Goal: Transaction & Acquisition: Purchase product/service

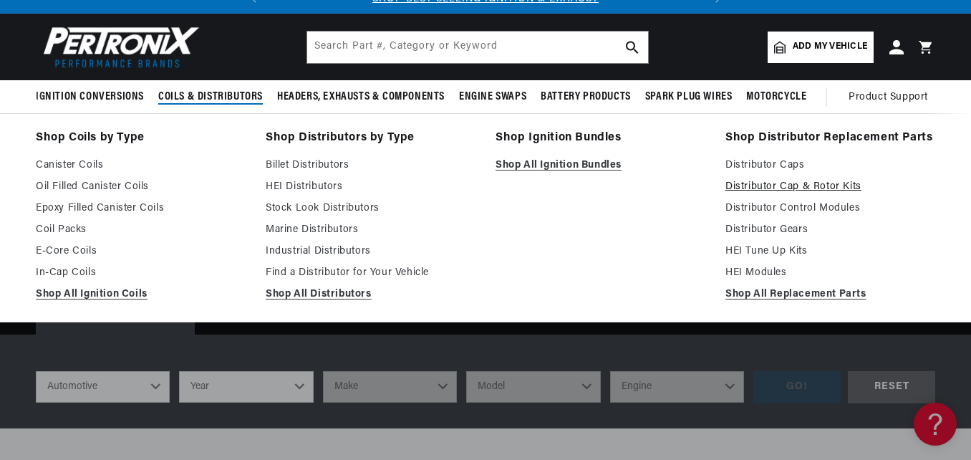
click at [750, 183] on link "Distributor Cap & Rotor Kits" at bounding box center [830, 186] width 210 height 17
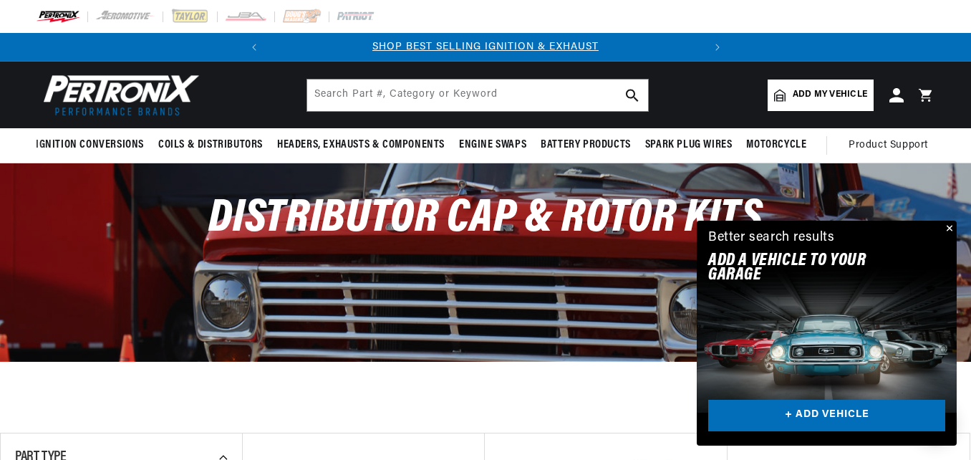
click at [949, 229] on button "Close" at bounding box center [948, 229] width 17 height 17
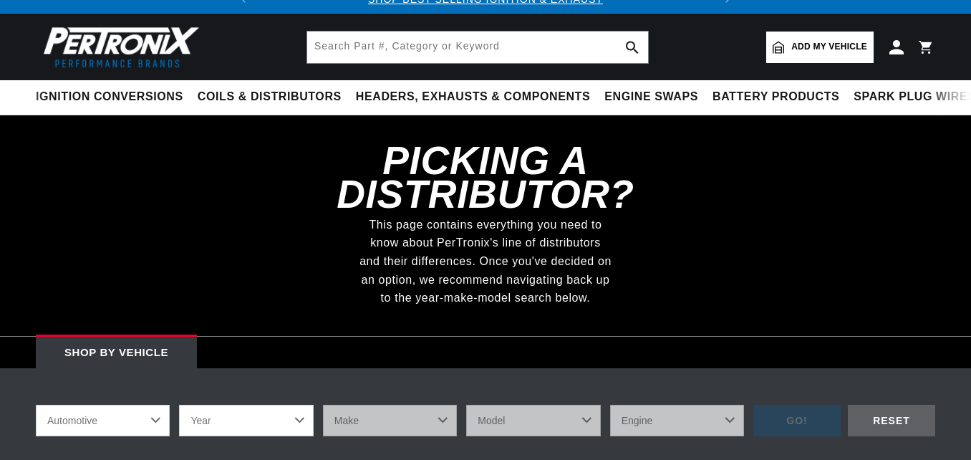
scroll to position [48, 0]
click at [158, 405] on select "Automotive Agricultural Industrial Marine Motorcycle" at bounding box center [103, 421] width 134 height 32
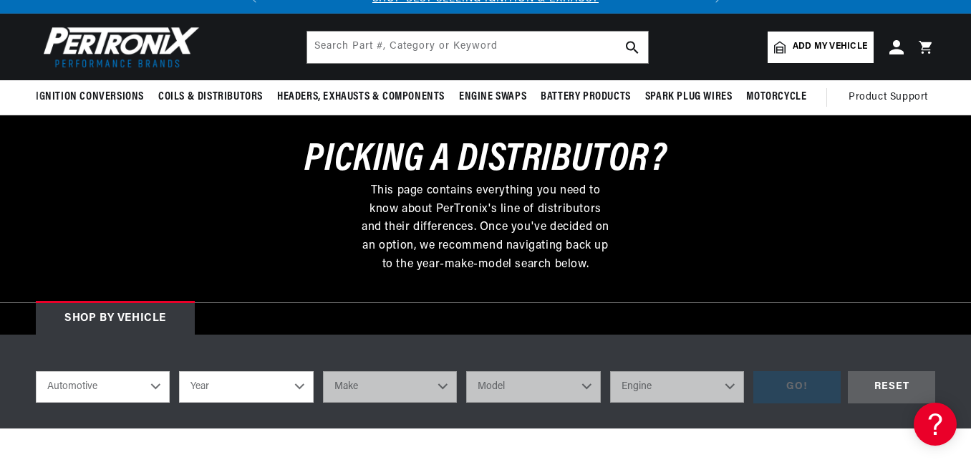
scroll to position [0, 0]
click at [36, 371] on select "Automotive Agricultural Industrial Marine Motorcycle" at bounding box center [103, 387] width 134 height 32
click at [296, 385] on select "Year 2026 2025 2024 2023 2022 2021 2020 2019 2018 2017 2016 2015 2014 2013 2012…" at bounding box center [246, 387] width 134 height 32
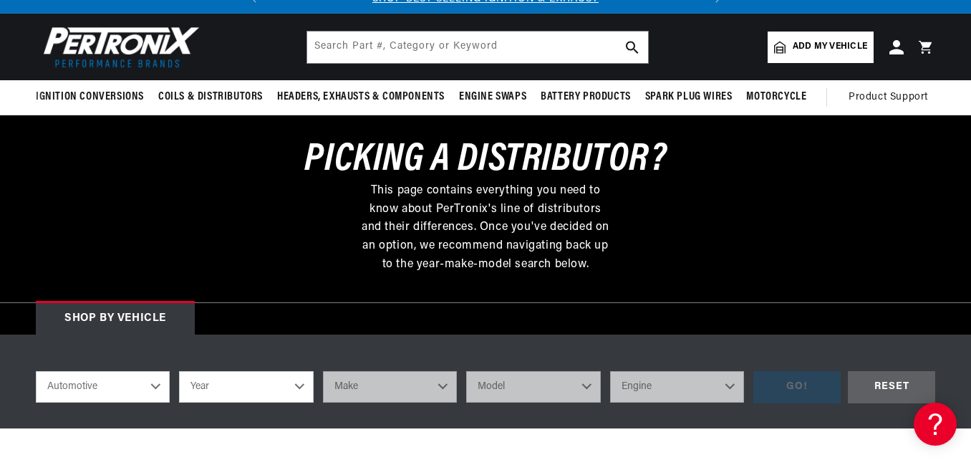
select select "1974"
click at [179, 371] on select "Year 2026 2025 2024 2023 2022 2021 2020 2019 2018 2017 2016 2015 2014 2013 2012…" at bounding box center [246, 387] width 134 height 32
select select "1974"
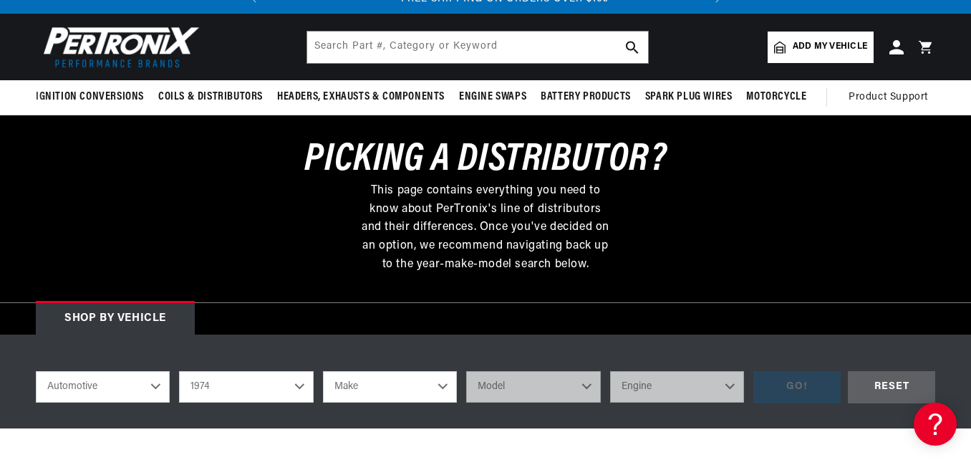
scroll to position [0, 434]
click at [439, 386] on select "Make Alfa Romeo American Motors Aston Martin Audi Austin Avanti BMW Buick Cadil…" at bounding box center [390, 387] width 134 height 32
select select "Triumph"
click at [323, 371] on select "Make Alfa Romeo American Motors Aston Martin Audi Austin Avanti BMW Buick Cadil…" at bounding box center [390, 387] width 134 height 32
select select "Triumph"
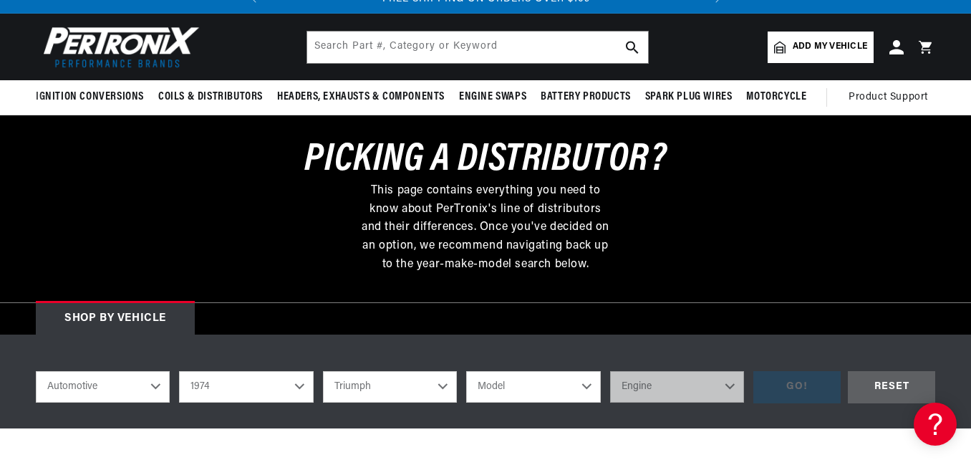
click at [585, 385] on select "Model Spitfire TR6" at bounding box center [533, 387] width 134 height 32
select select "TR6"
click at [466, 371] on select "Model Spitfire TR6" at bounding box center [533, 387] width 134 height 32
select select "TR6"
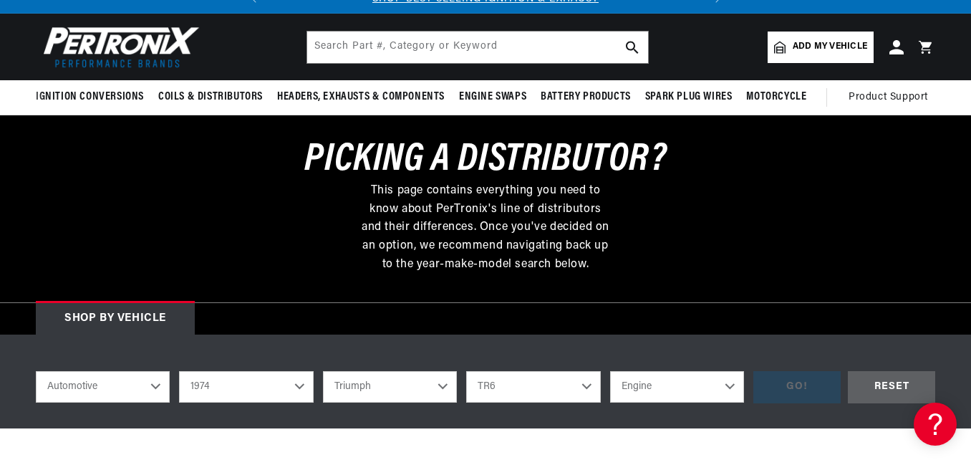
click at [731, 385] on select "Engine 2.5L" at bounding box center [677, 387] width 134 height 32
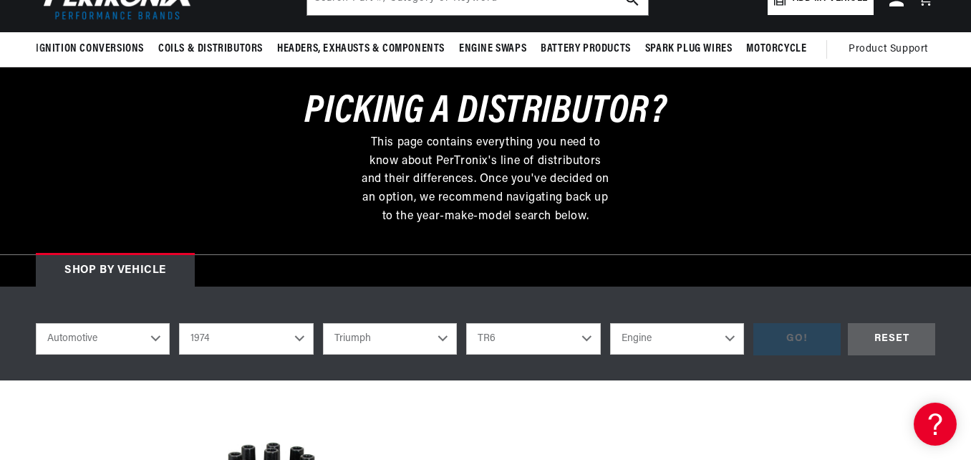
scroll to position [0, 434]
click at [728, 335] on select "Engine 2.5L" at bounding box center [677, 339] width 134 height 32
select select "2.5L"
click at [610, 323] on select "Engine 2.5L" at bounding box center [677, 339] width 134 height 32
select select "2.5L"
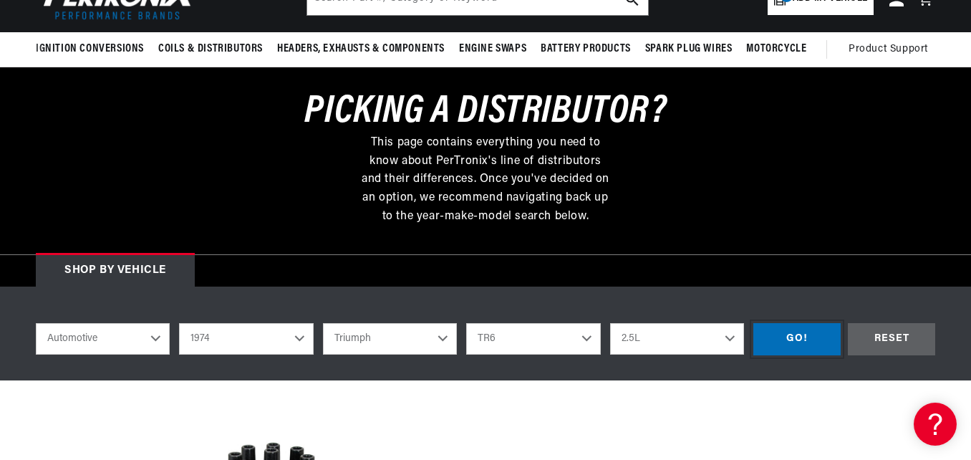
click at [801, 335] on div "GO!" at bounding box center [796, 339] width 87 height 32
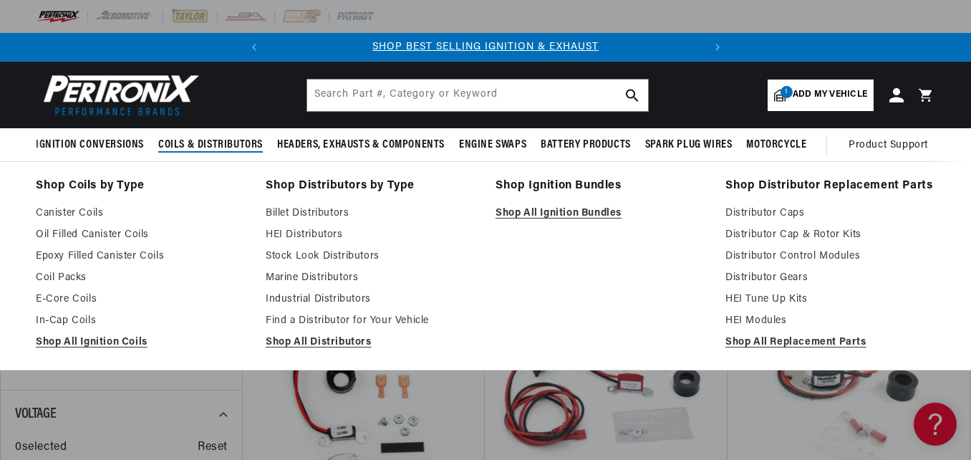
click at [249, 140] on span "Coils & Distributors" at bounding box center [210, 145] width 105 height 15
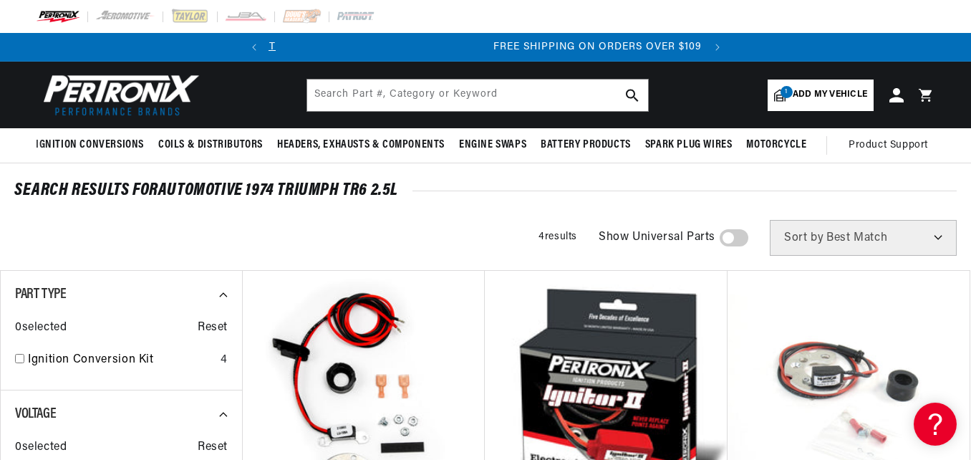
scroll to position [0, 434]
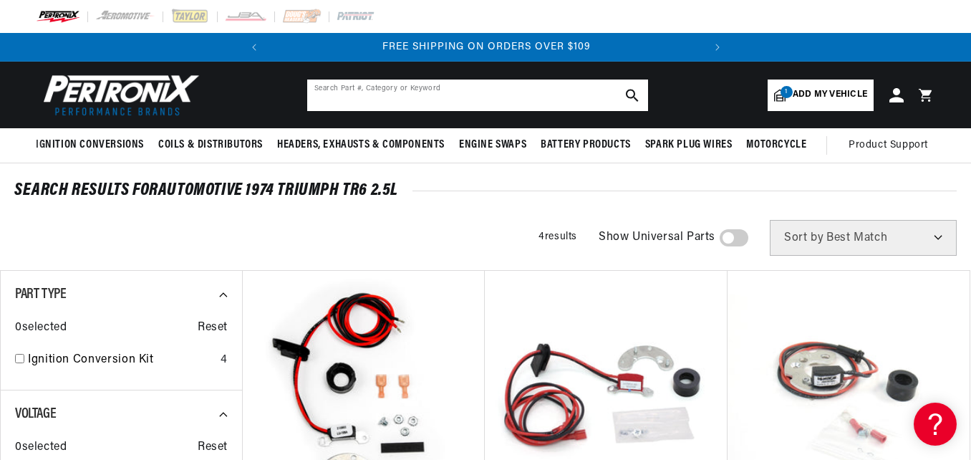
click at [322, 88] on input "text" at bounding box center [477, 95] width 341 height 32
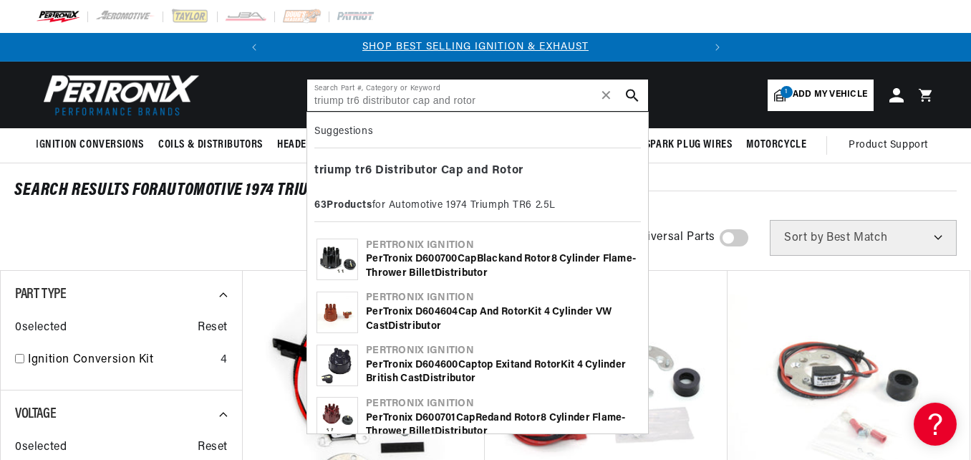
scroll to position [0, 0]
click at [635, 92] on use "search button" at bounding box center [632, 95] width 12 height 12
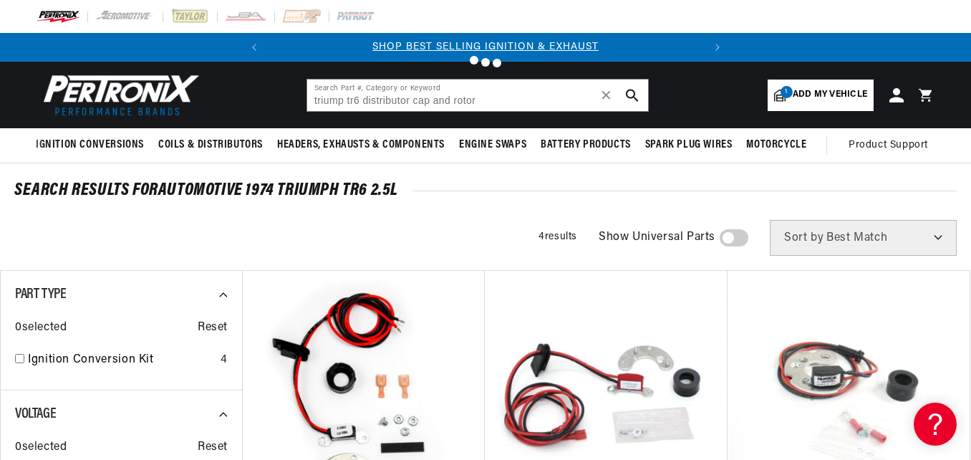
type input "distributor cap and rotor"
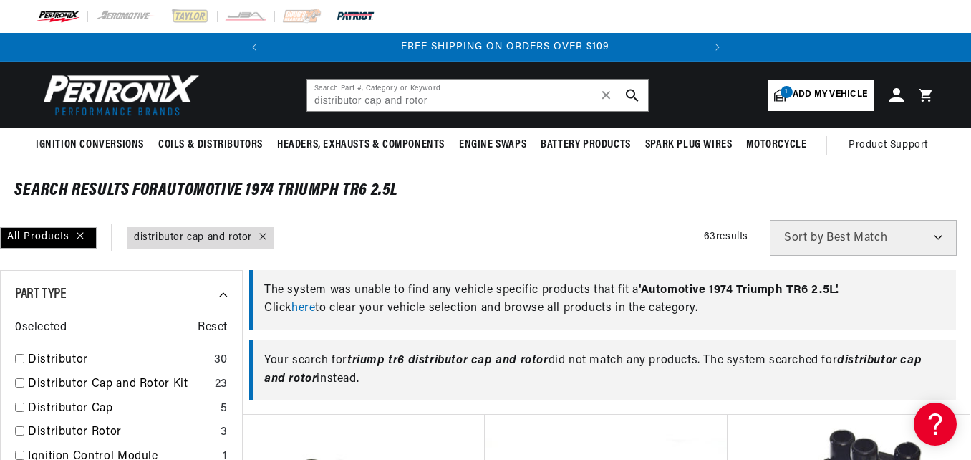
scroll to position [0, 434]
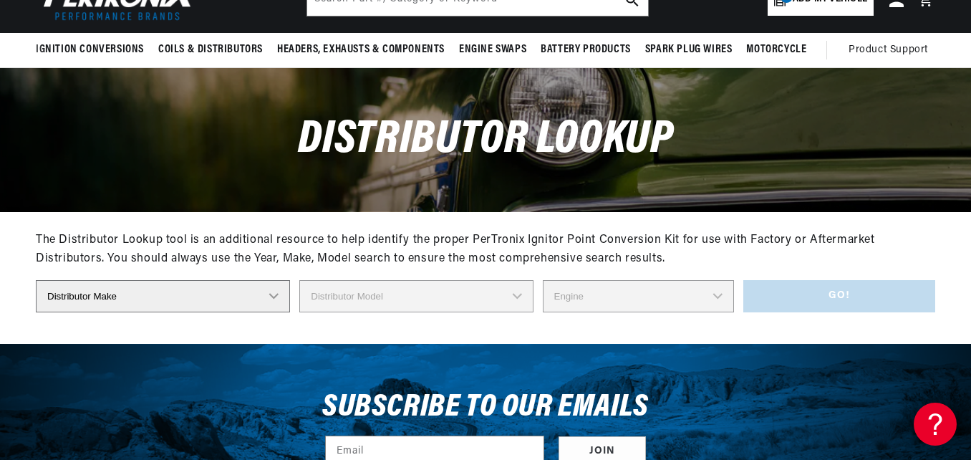
scroll to position [0, 434]
click at [275, 295] on select "Distributor Make Accel [PERSON_NAME] Autolite Bosch Century Chrysler Clark Colt…" at bounding box center [163, 296] width 254 height 32
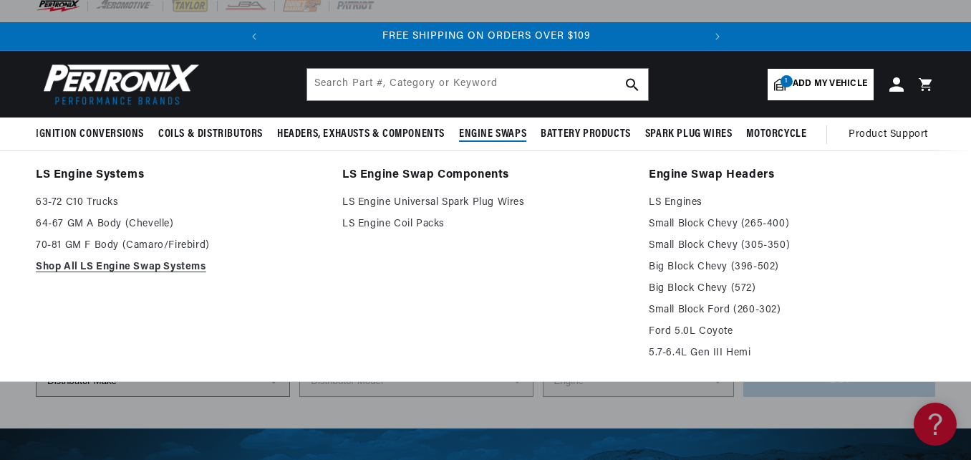
scroll to position [0, 0]
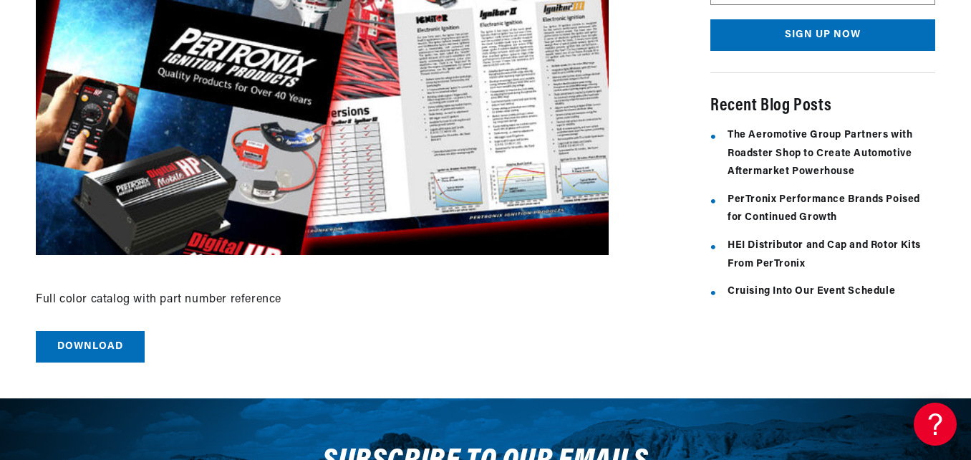
scroll to position [0, 434]
click at [94, 347] on link "Download" at bounding box center [90, 347] width 109 height 32
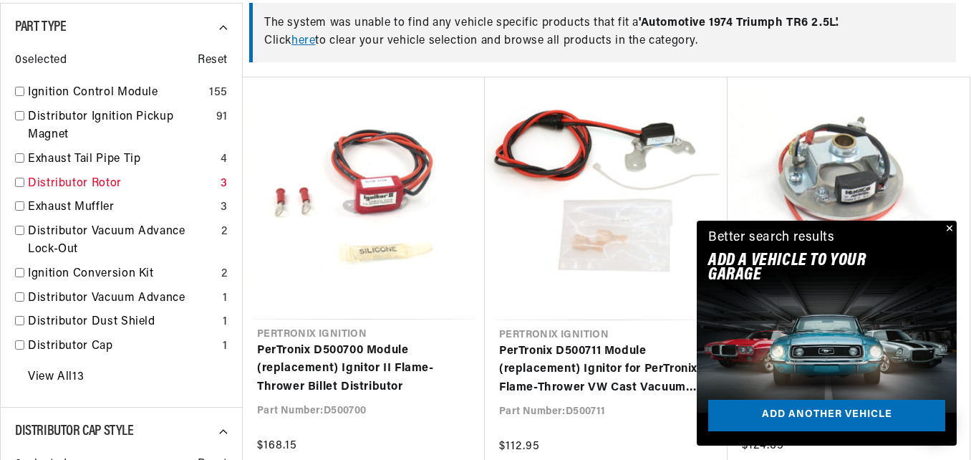
scroll to position [430, 0]
click at [19, 183] on input "checkbox" at bounding box center [19, 182] width 9 height 9
checkbox input "false"
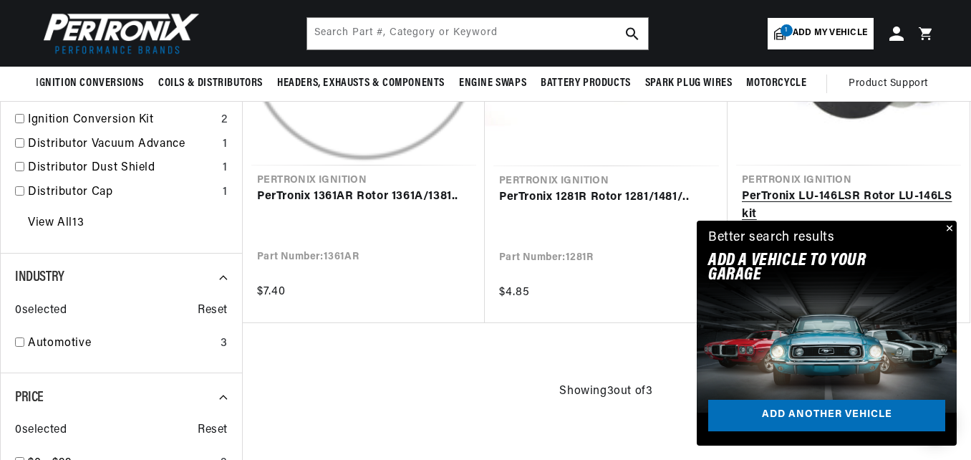
scroll to position [573, 0]
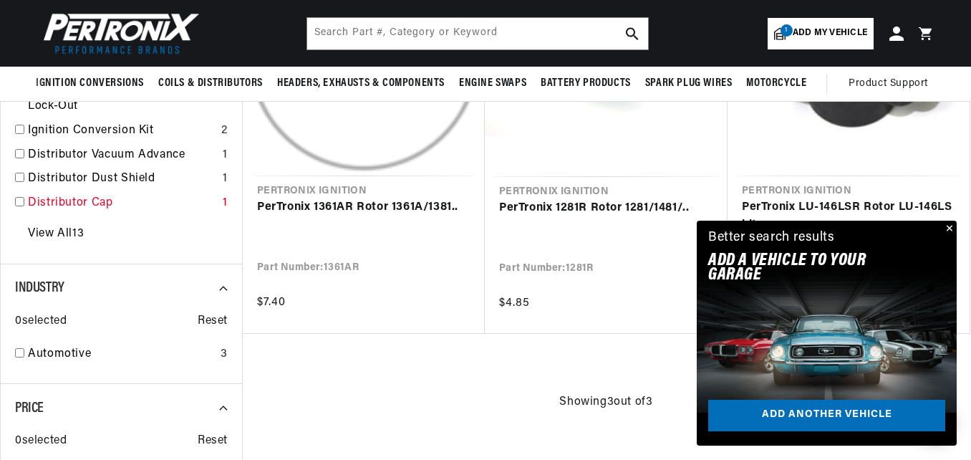
click at [102, 201] on link "Distributor Cap" at bounding box center [122, 203] width 189 height 19
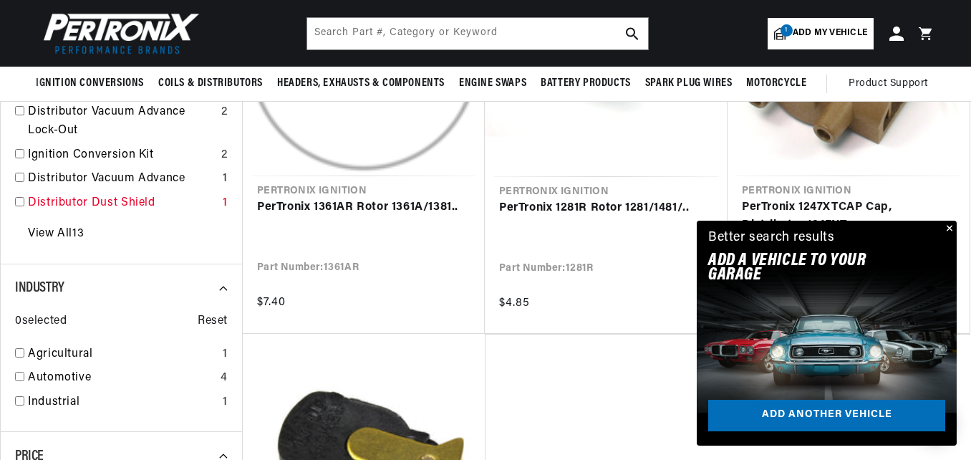
drag, startPoint x: 102, startPoint y: 201, endPoint x: 17, endPoint y: 199, distance: 84.5
click at [17, 199] on input "checkbox" at bounding box center [19, 201] width 9 height 9
checkbox input "false"
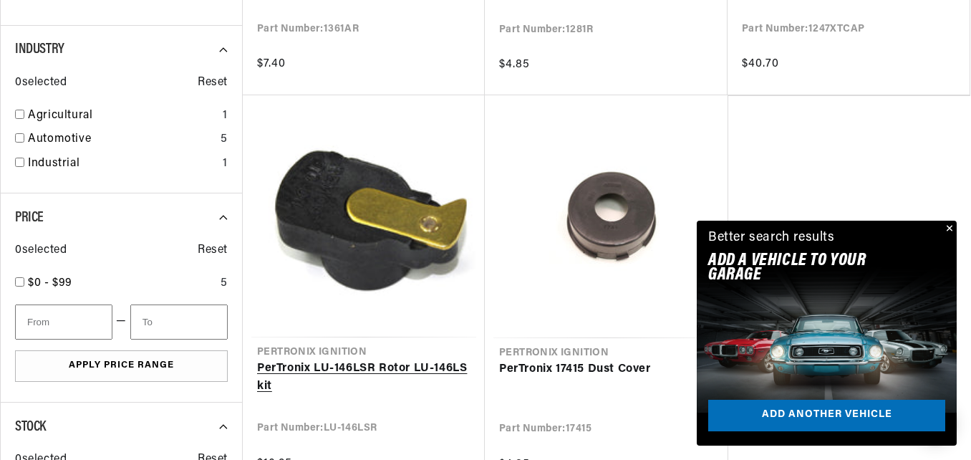
click at [399, 366] on link "PerTronix LU-146LSR Rotor LU-146LS kit" at bounding box center [363, 378] width 213 height 37
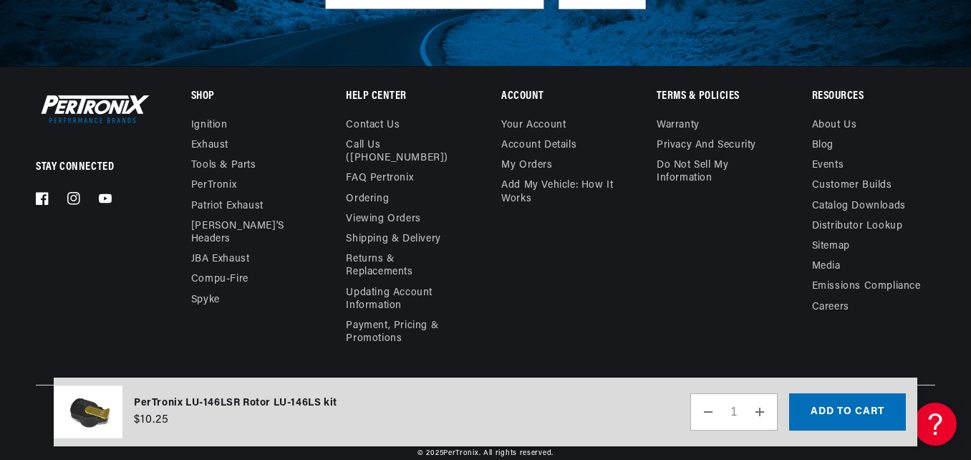
scroll to position [1846, 0]
